Goal: Task Accomplishment & Management: Use online tool/utility

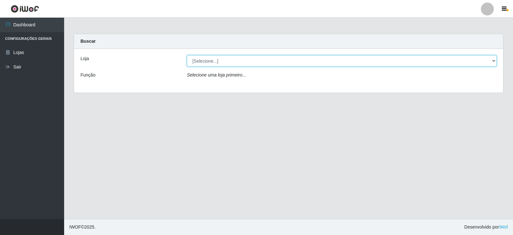
click at [490, 60] on select "[Selecione...] SuperFácil Atacado - [GEOGRAPHIC_DATA]" at bounding box center [342, 60] width 310 height 11
select select "504"
click at [187, 55] on select "[Selecione...] SuperFácil Atacado - [GEOGRAPHIC_DATA]" at bounding box center [342, 60] width 310 height 11
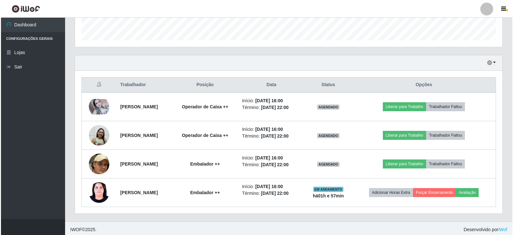
scroll to position [192, 0]
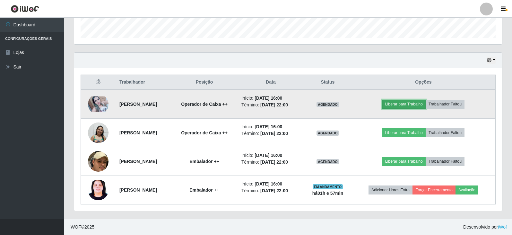
click at [418, 103] on button "Liberar para Trabalho" at bounding box center [403, 103] width 43 height 9
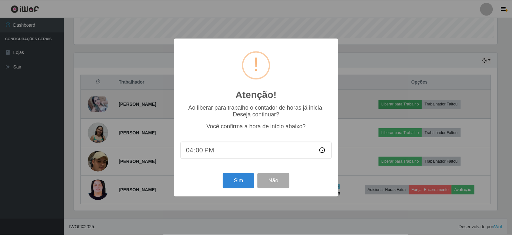
scroll to position [133, 425]
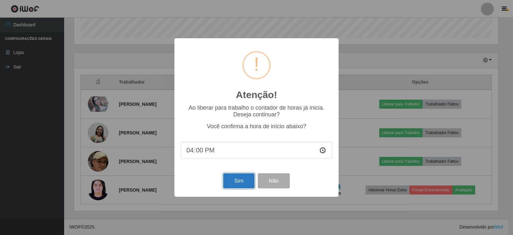
click at [239, 180] on button "Sim" at bounding box center [238, 180] width 31 height 15
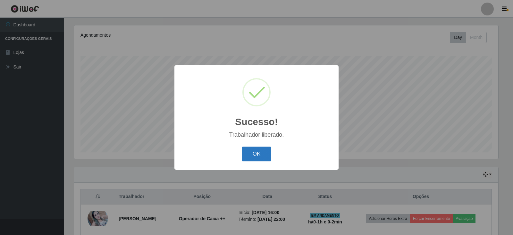
click at [252, 149] on button "OK" at bounding box center [257, 153] width 30 height 15
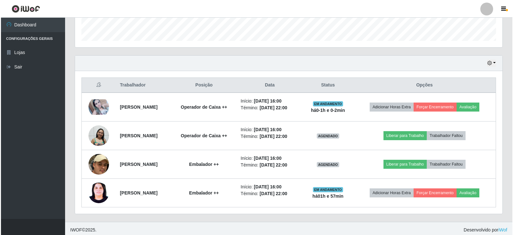
scroll to position [192, 0]
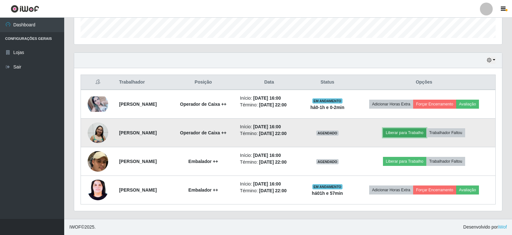
click at [409, 132] on button "Liberar para Trabalho" at bounding box center [404, 132] width 43 height 9
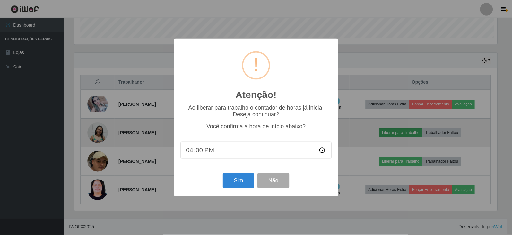
scroll to position [133, 425]
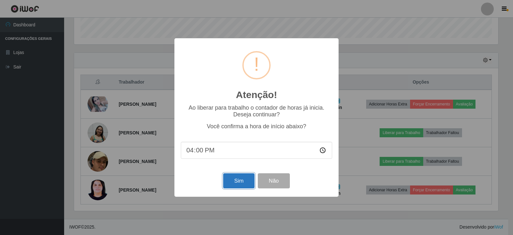
click at [240, 181] on button "Sim" at bounding box center [238, 180] width 31 height 15
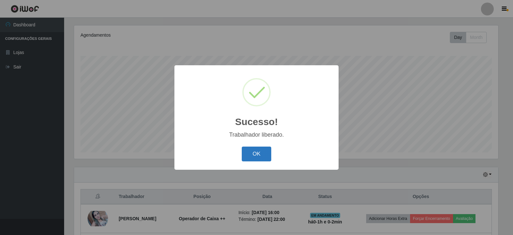
click at [254, 153] on button "OK" at bounding box center [257, 153] width 30 height 15
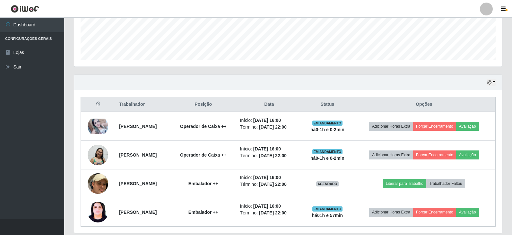
scroll to position [174, 0]
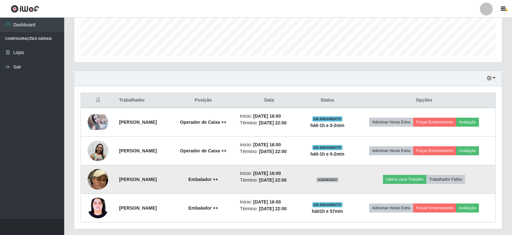
click at [99, 181] on img at bounding box center [98, 178] width 21 height 53
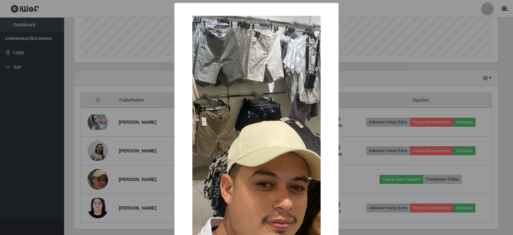
click at [122, 172] on div "× OK Cancel" at bounding box center [256, 117] width 513 height 235
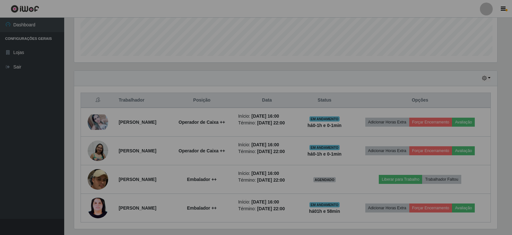
scroll to position [133, 428]
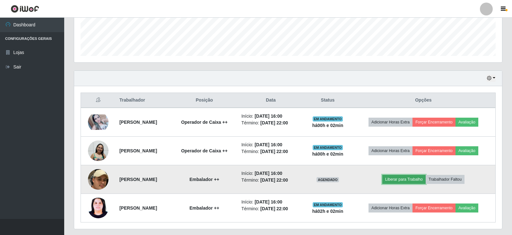
click at [405, 177] on button "Liberar para Trabalho" at bounding box center [403, 179] width 43 height 9
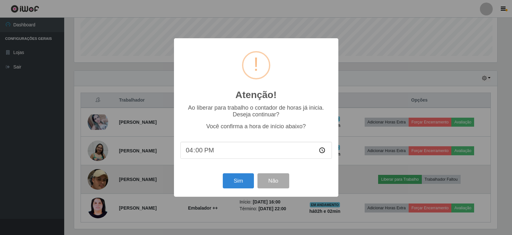
scroll to position [133, 425]
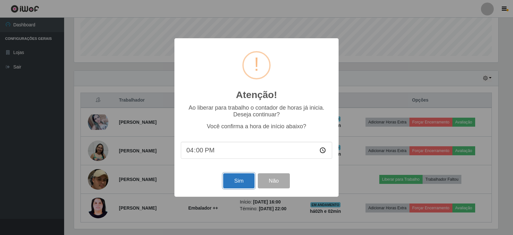
click at [236, 181] on button "Sim" at bounding box center [238, 180] width 31 height 15
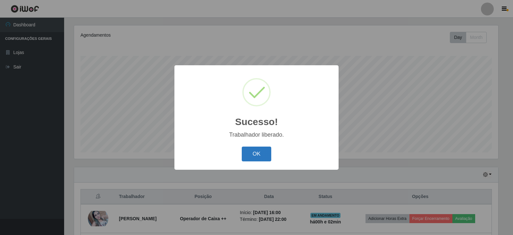
click at [252, 149] on button "OK" at bounding box center [257, 153] width 30 height 15
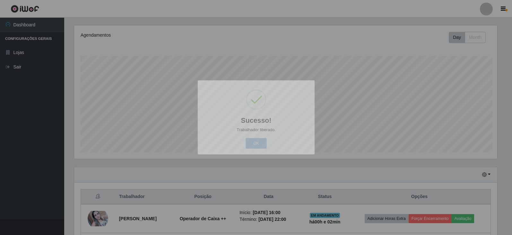
scroll to position [133, 428]
